Goal: Information Seeking & Learning: Learn about a topic

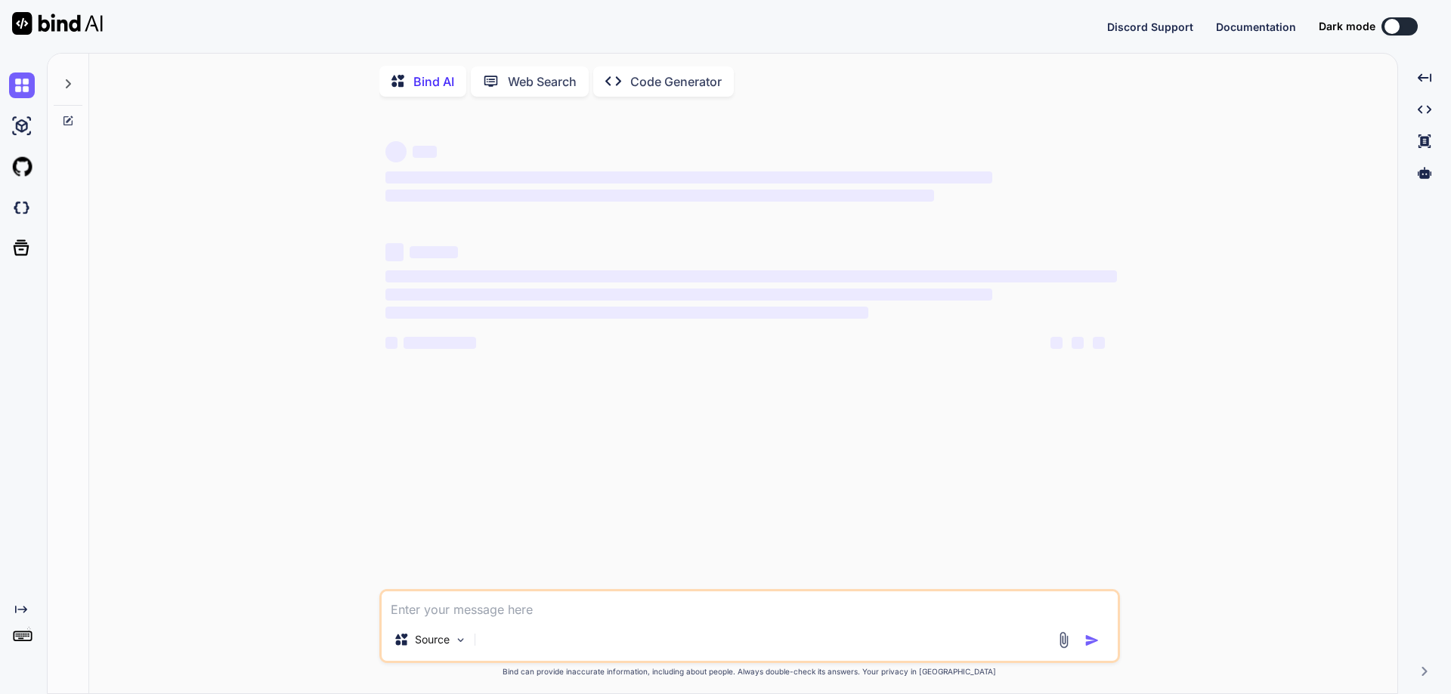
type textarea "x"
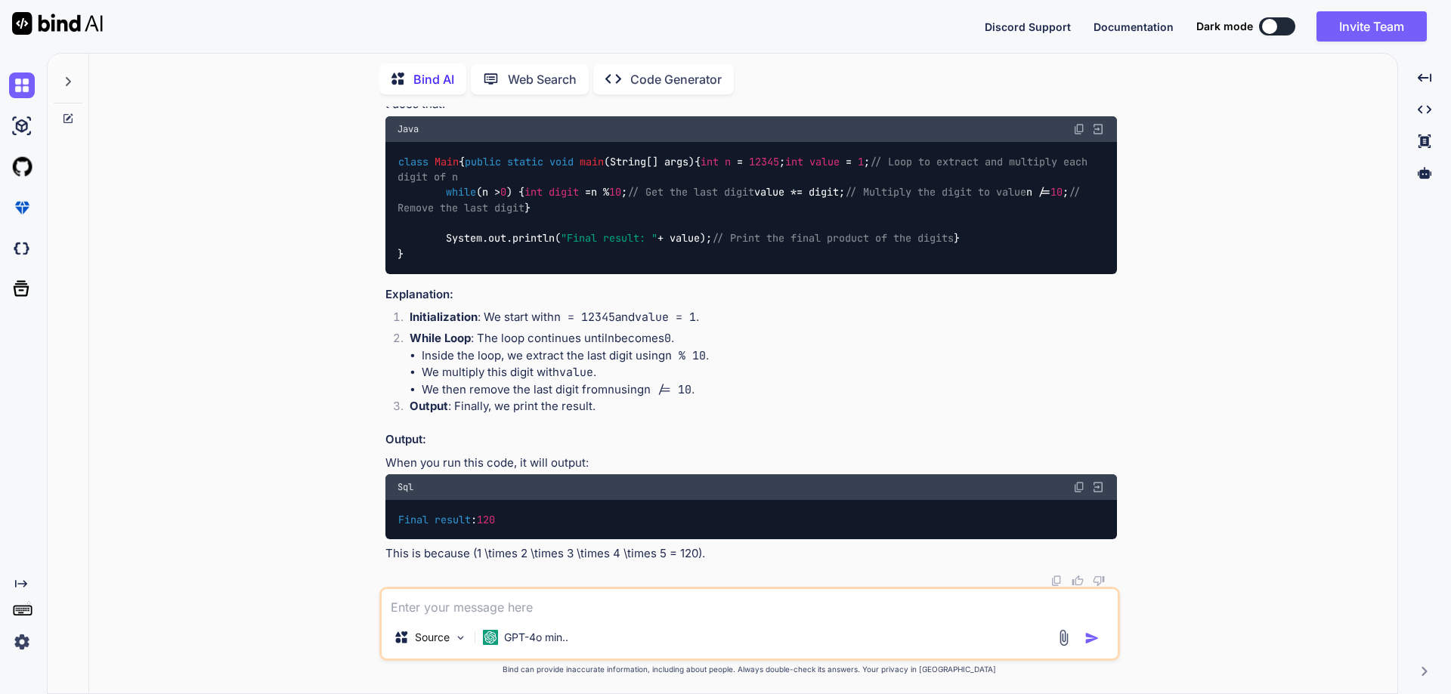
scroll to position [4409, 0]
drag, startPoint x: 613, startPoint y: 390, endPoint x: 756, endPoint y: 390, distance: 143.5
click at [756, 274] on div "class Main { public static void main (String[] args) { int n = 12345 ; int valu…" at bounding box center [750, 208] width 731 height 132
click at [546, 604] on textarea at bounding box center [750, 602] width 736 height 27
type textarea "Fibonacci program in [GEOGRAPHIC_DATA]"
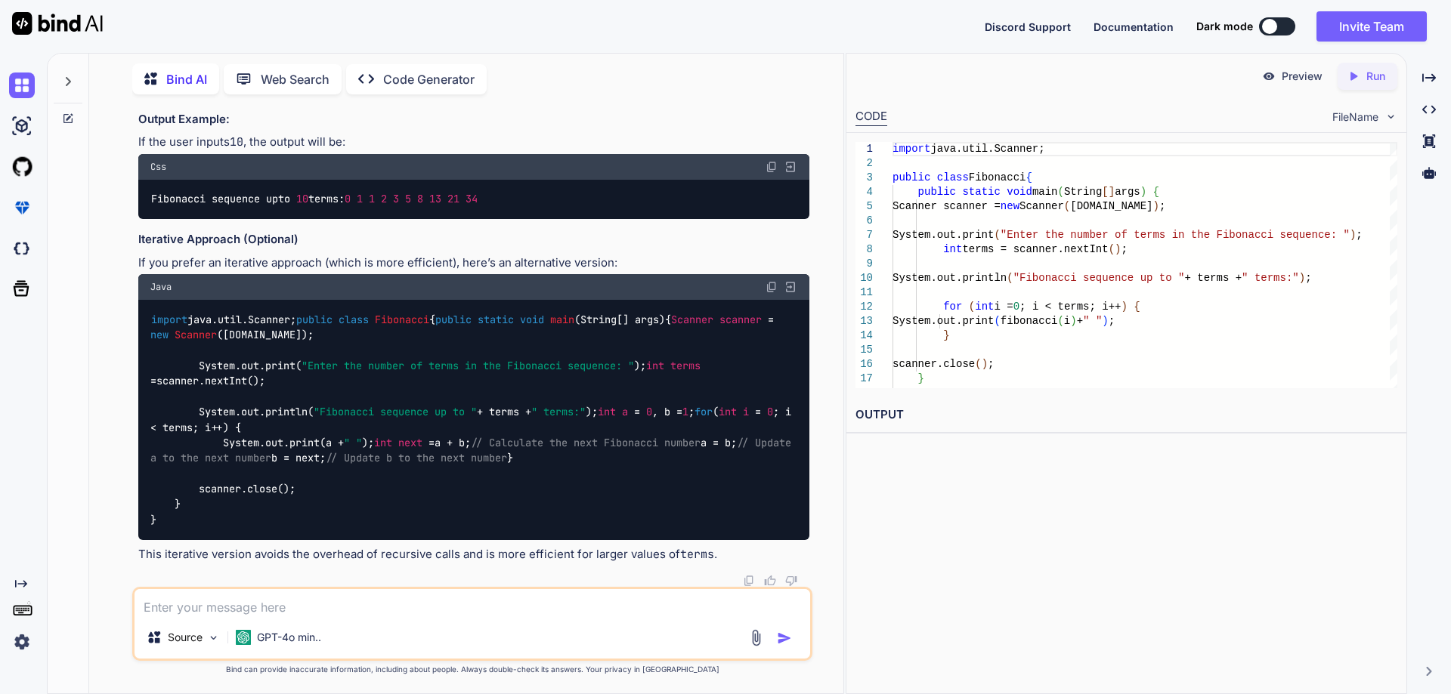
scroll to position [5911, 0]
drag, startPoint x: 365, startPoint y: 326, endPoint x: 189, endPoint y: 330, distance: 176.1
click at [189, 219] on div "Fibonacci sequence up to 10 terms: 0 1 1 2 3 5 8 13 21 34" at bounding box center [473, 199] width 671 height 39
drag, startPoint x: 289, startPoint y: 452, endPoint x: 318, endPoint y: 465, distance: 31.8
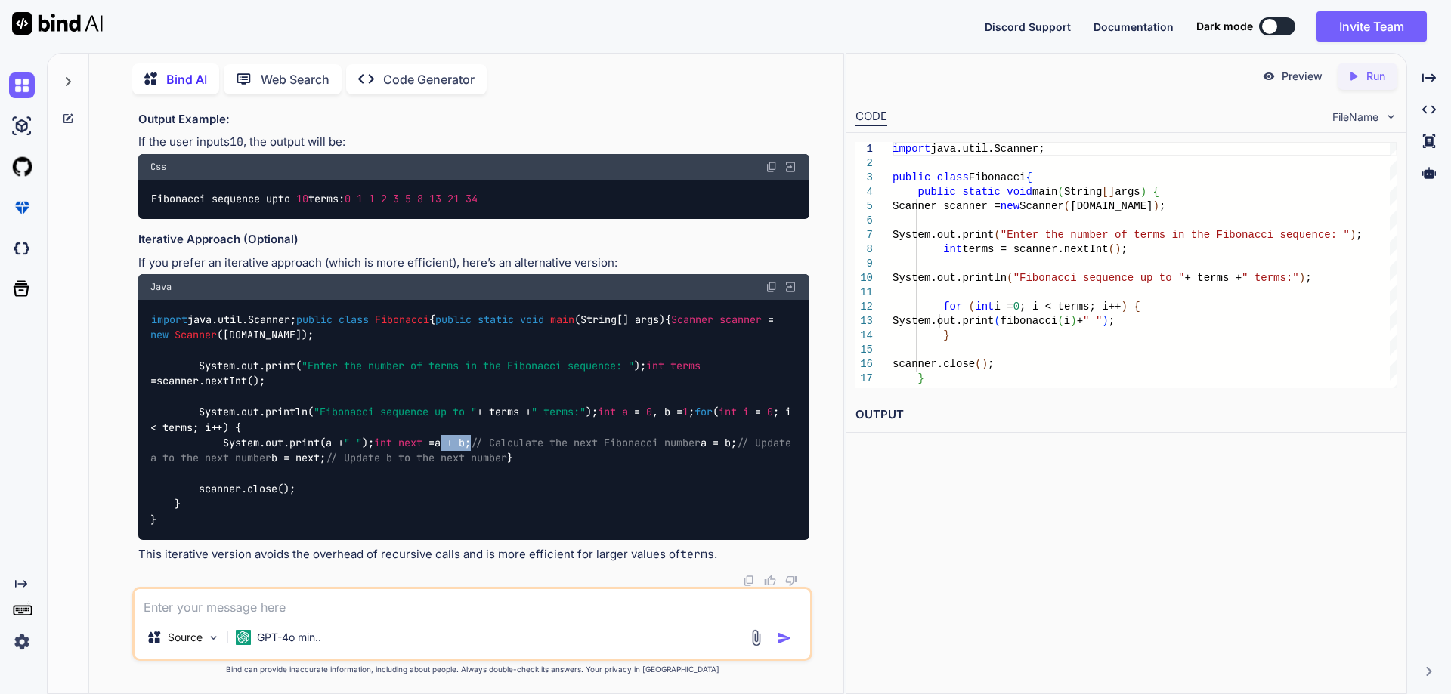
click at [324, 453] on code "import java.util.Scanner; public class Fibonacci { public static void main (Str…" at bounding box center [473, 420] width 647 height 216
click at [338, 503] on div "import java.util.Scanner; public class Fibonacci { public static void main (Str…" at bounding box center [473, 419] width 671 height 239
drag, startPoint x: 316, startPoint y: 326, endPoint x: 622, endPoint y: 331, distance: 306.0
click at [622, 359] on span ""Enter the number of terms in the Fibonacci sequence: "" at bounding box center [467, 366] width 332 height 14
click at [273, 501] on div "import java.util.Scanner; public class Fibonacci { public static void main (Str…" at bounding box center [473, 419] width 671 height 239
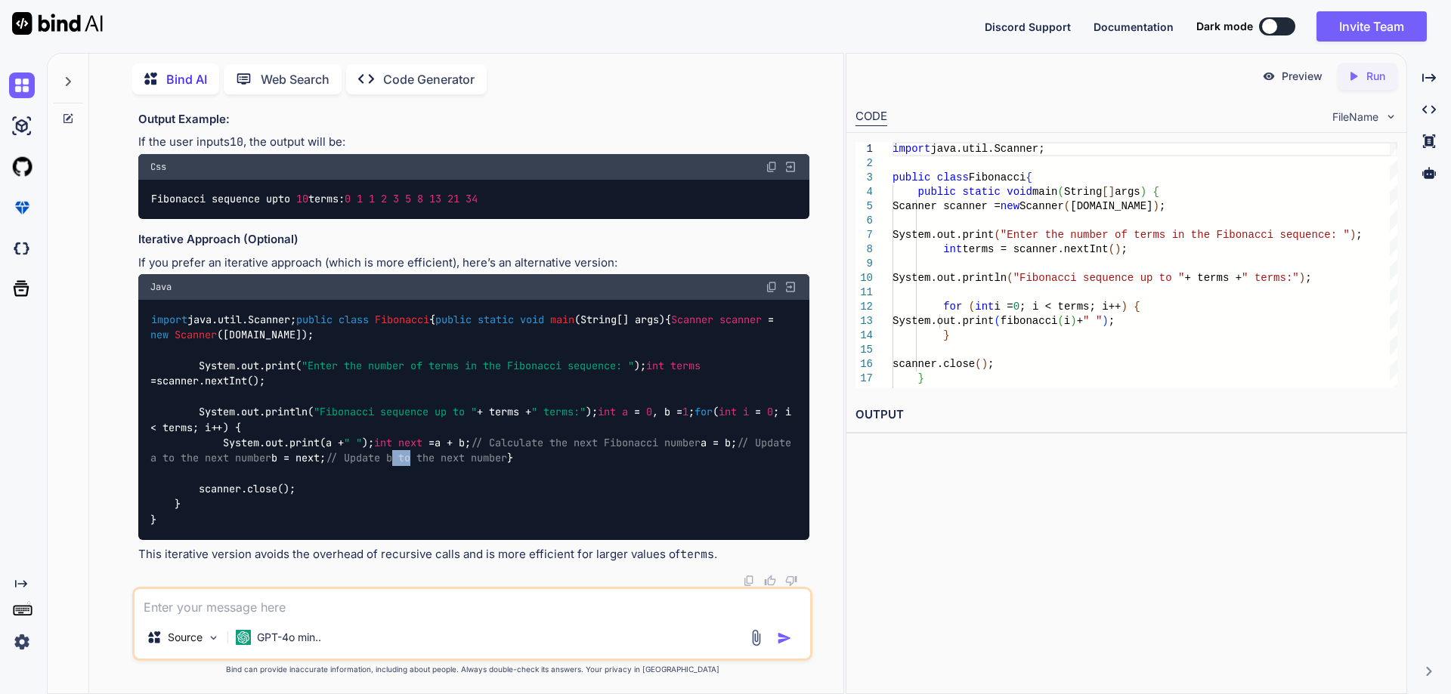
drag, startPoint x: 351, startPoint y: 481, endPoint x: 370, endPoint y: 481, distance: 18.9
click at [370, 465] on span "// Update b to the next number" at bounding box center [416, 459] width 181 height 14
click at [345, 494] on div "import java.util.Scanner; public class Fibonacci { public static void main (Str…" at bounding box center [473, 419] width 671 height 239
drag, startPoint x: 365, startPoint y: 482, endPoint x: 481, endPoint y: 482, distance: 115.6
click at [481, 482] on div "import java.util.Scanner; public class Fibonacci { public static void main (Str…" at bounding box center [473, 419] width 671 height 239
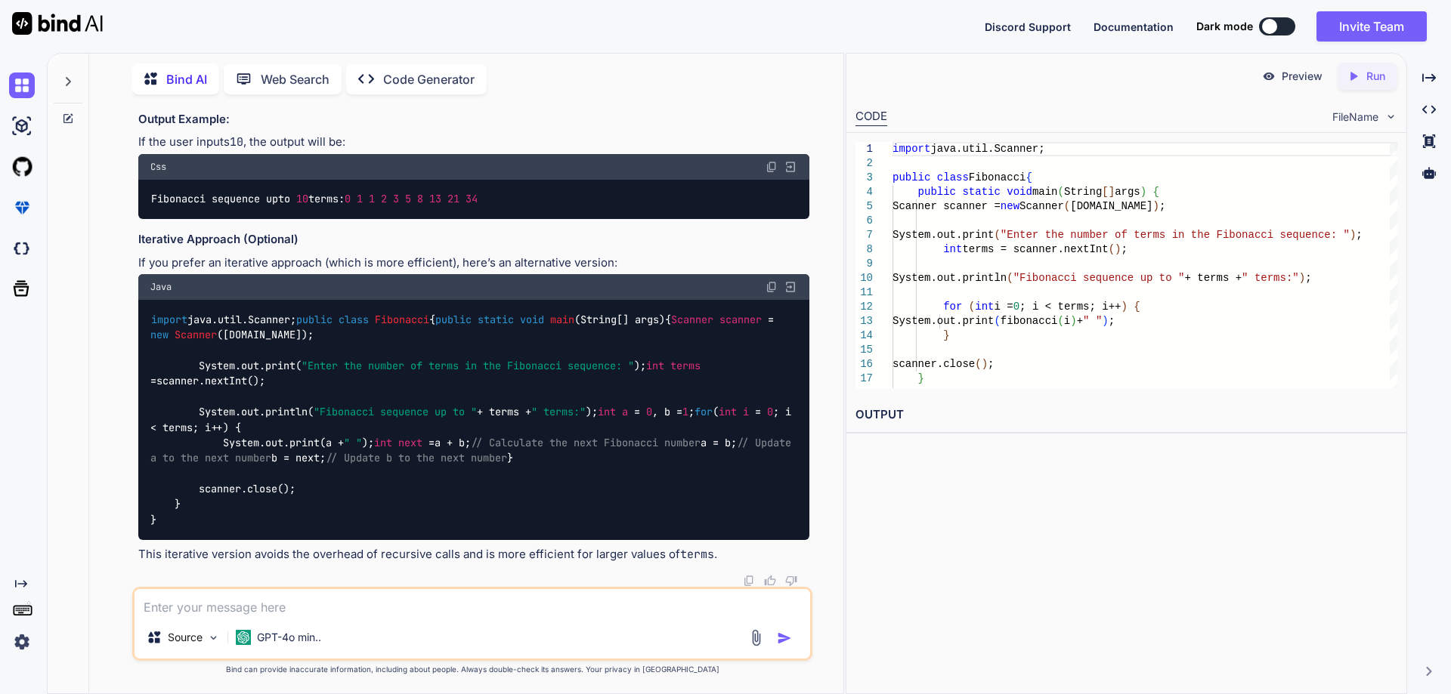
click at [294, 496] on div "import java.util.Scanner; public class Fibonacci { public static void main (Str…" at bounding box center [473, 419] width 671 height 239
